Goal: Navigation & Orientation: Go to known website

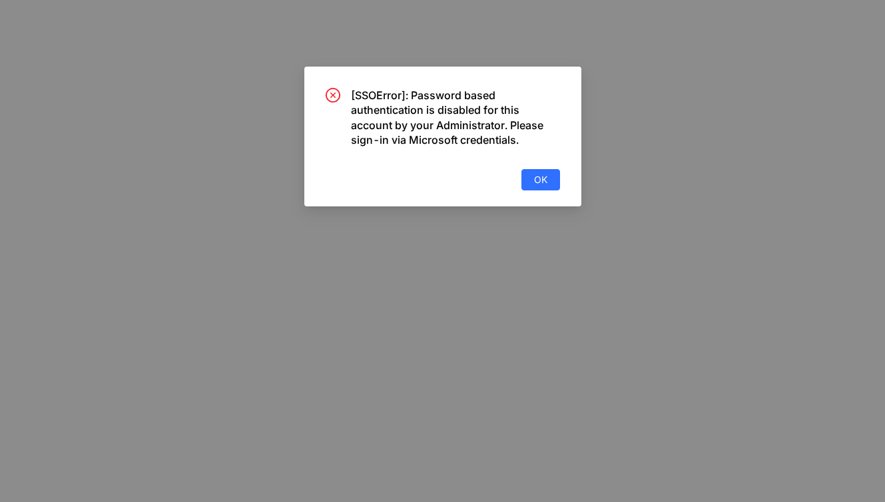
click at [542, 167] on div "[SSOError]: Password based authentication is disabled for this account by your …" at bounding box center [443, 139] width 234 height 103
click at [542, 173] on span "OK" at bounding box center [540, 180] width 13 height 15
